Goal: Task Accomplishment & Management: Use online tool/utility

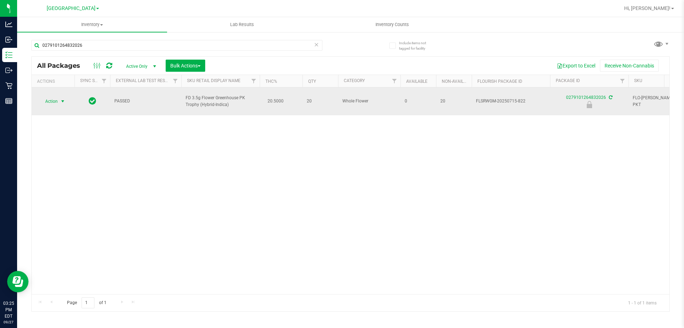
type input "0279101264832026"
click at [54, 97] on span "Action" at bounding box center [48, 101] width 19 height 10
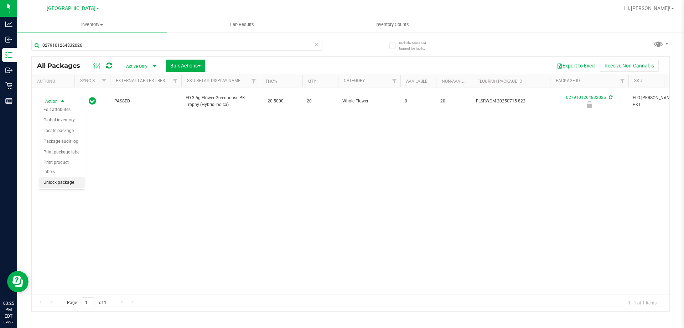
click at [56, 177] on li "Unlock package" at bounding box center [62, 182] width 46 height 11
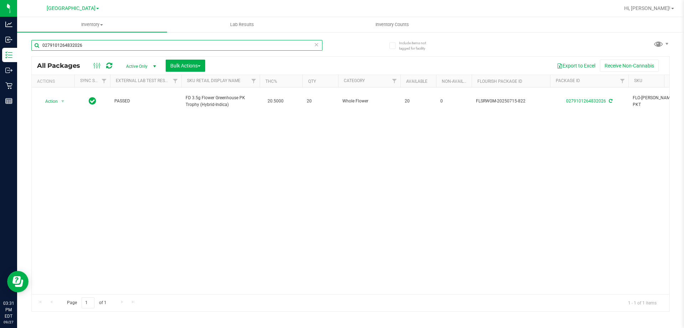
click at [87, 43] on input "0279101264832026" at bounding box center [176, 45] width 291 height 11
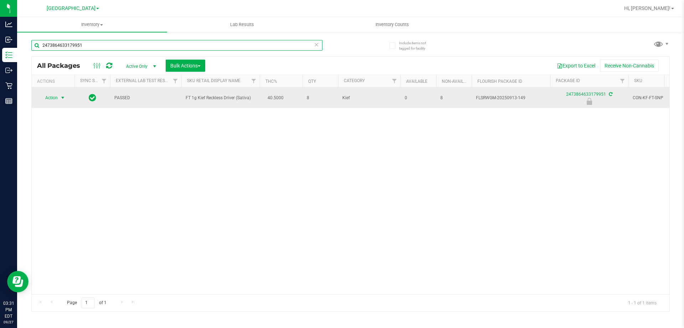
type input "2473864633179951"
click at [55, 99] on span "Action" at bounding box center [48, 98] width 19 height 10
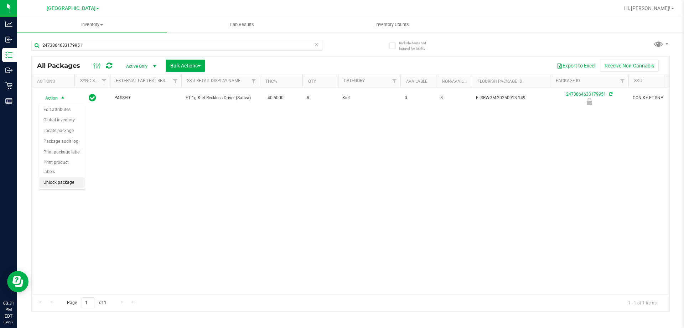
click at [66, 177] on li "Unlock package" at bounding box center [62, 182] width 46 height 11
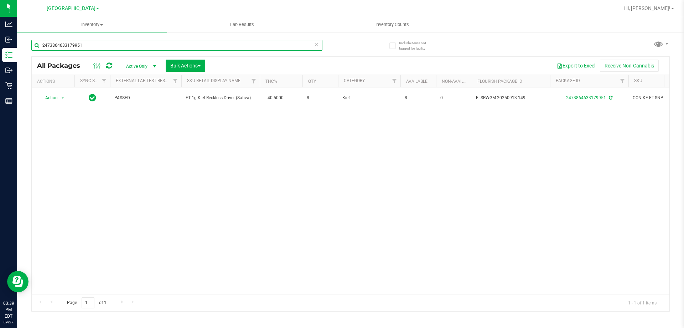
click at [110, 46] on input "2473864633179951" at bounding box center [176, 45] width 291 height 11
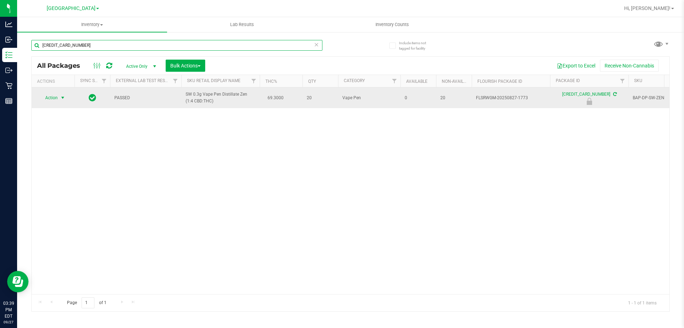
type input "[CREDIT_CARD_NUMBER]"
click at [53, 97] on span "Action" at bounding box center [48, 98] width 19 height 10
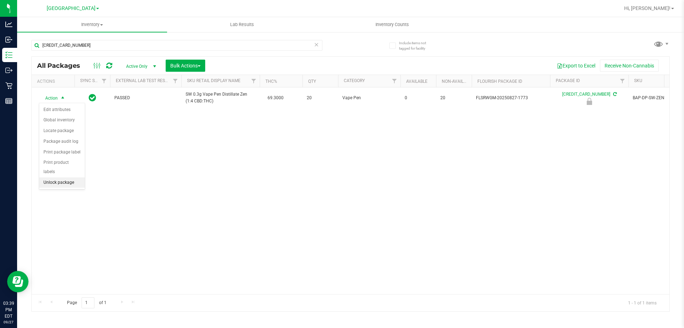
click at [59, 177] on li "Unlock package" at bounding box center [62, 182] width 46 height 11
